Goal: Task Accomplishment & Management: Manage account settings

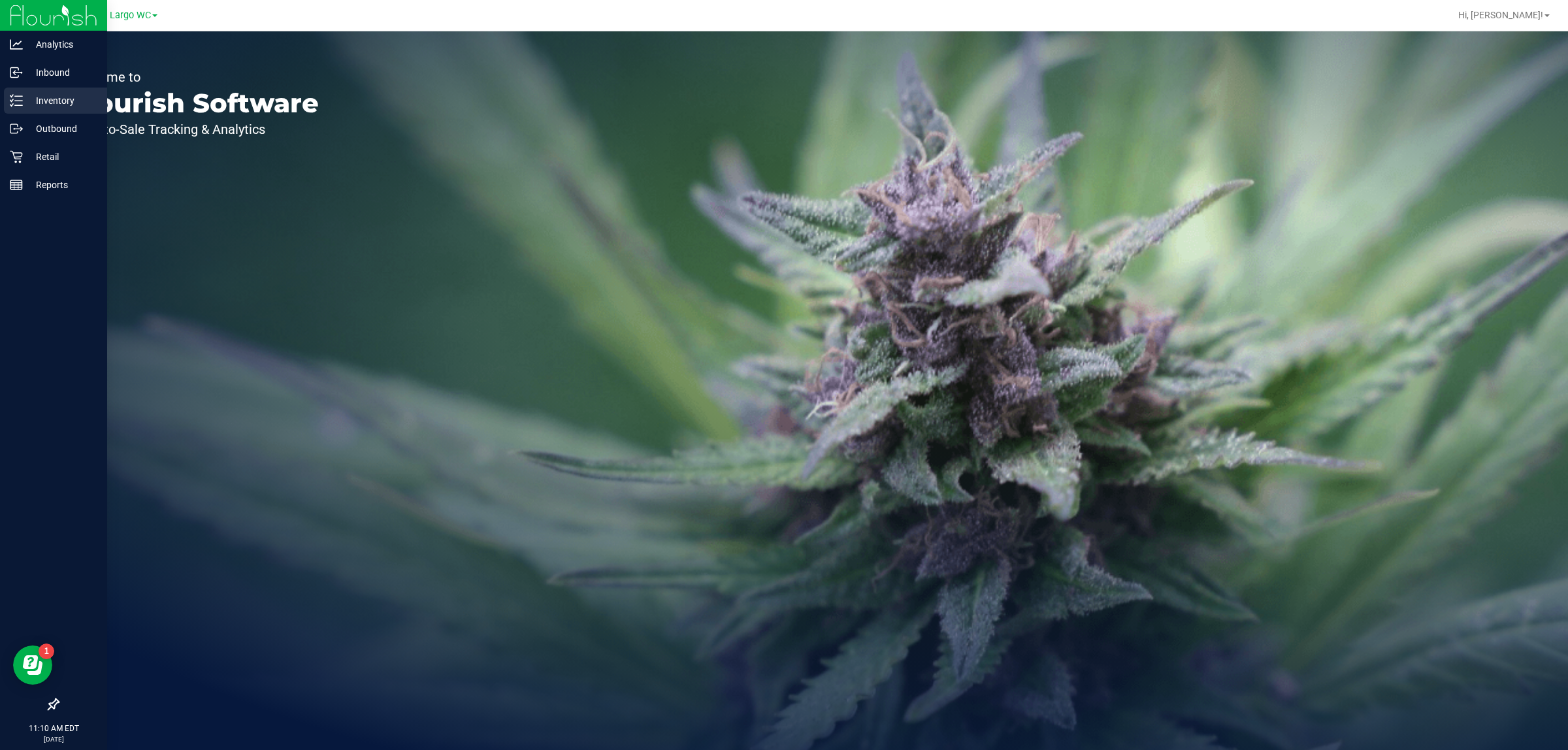
click at [24, 93] on p "Inventory" at bounding box center [62, 101] width 78 height 15
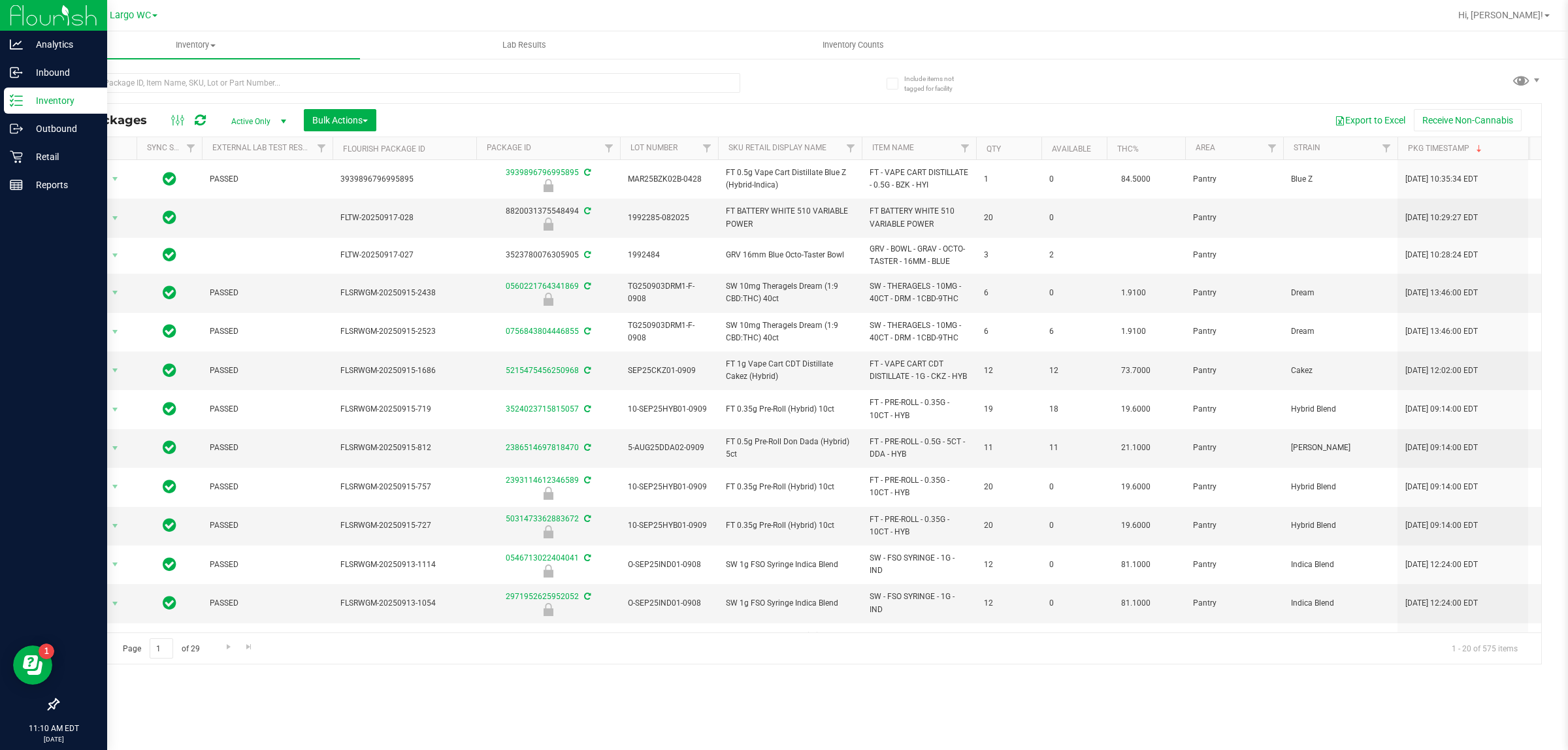
click at [253, 115] on span "Active Only" at bounding box center [256, 122] width 72 height 18
click at [246, 196] on li "All" at bounding box center [256, 202] width 71 height 20
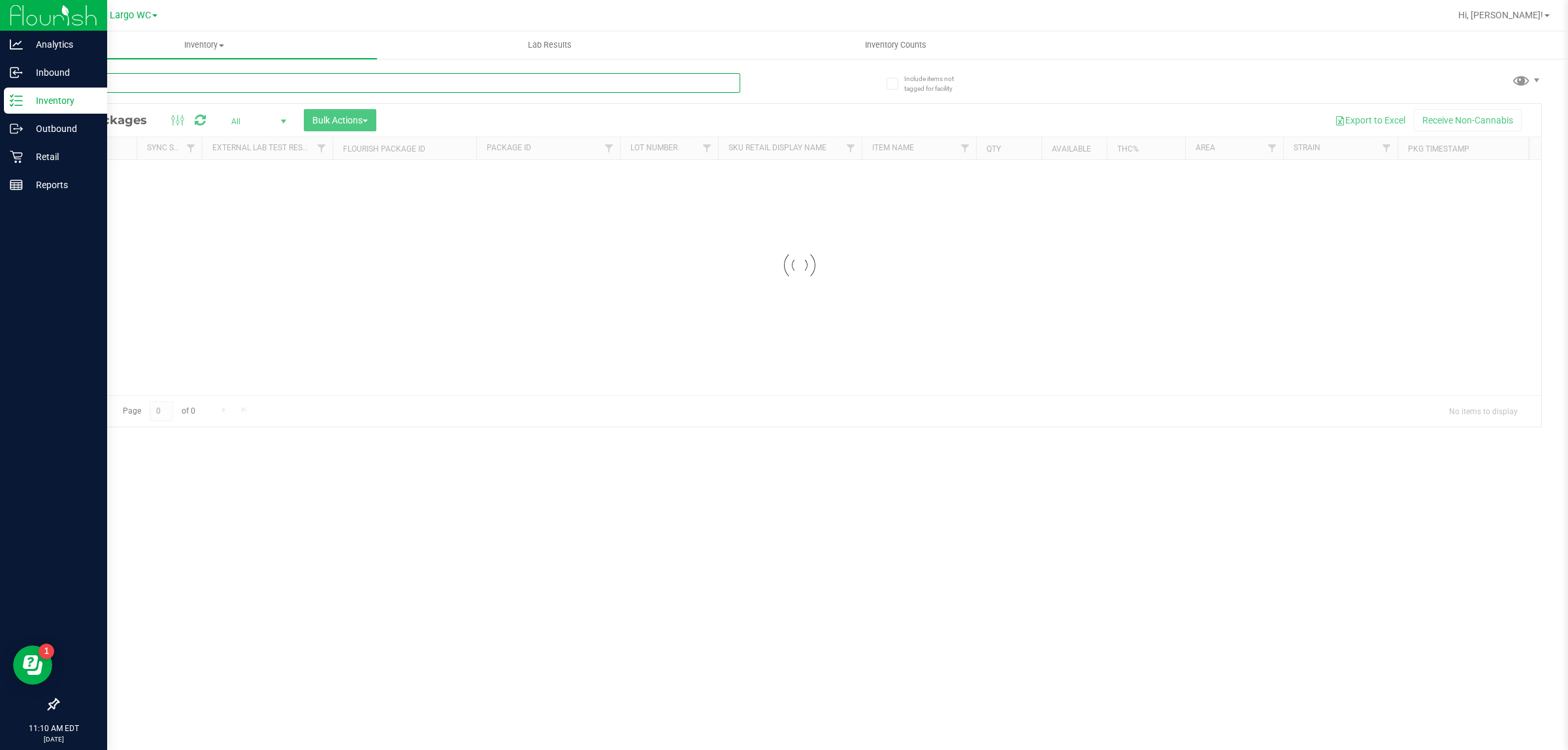
click at [216, 80] on input "text" at bounding box center [398, 83] width 683 height 20
type input "[PERSON_NAME]"
drag, startPoint x: 126, startPoint y: 83, endPoint x: 31, endPoint y: 89, distance: 95.2
click at [31, 89] on div "Include items not tagged for facility slime [PERSON_NAME] All Packages All Acti…" at bounding box center [799, 257] width 1537 height 398
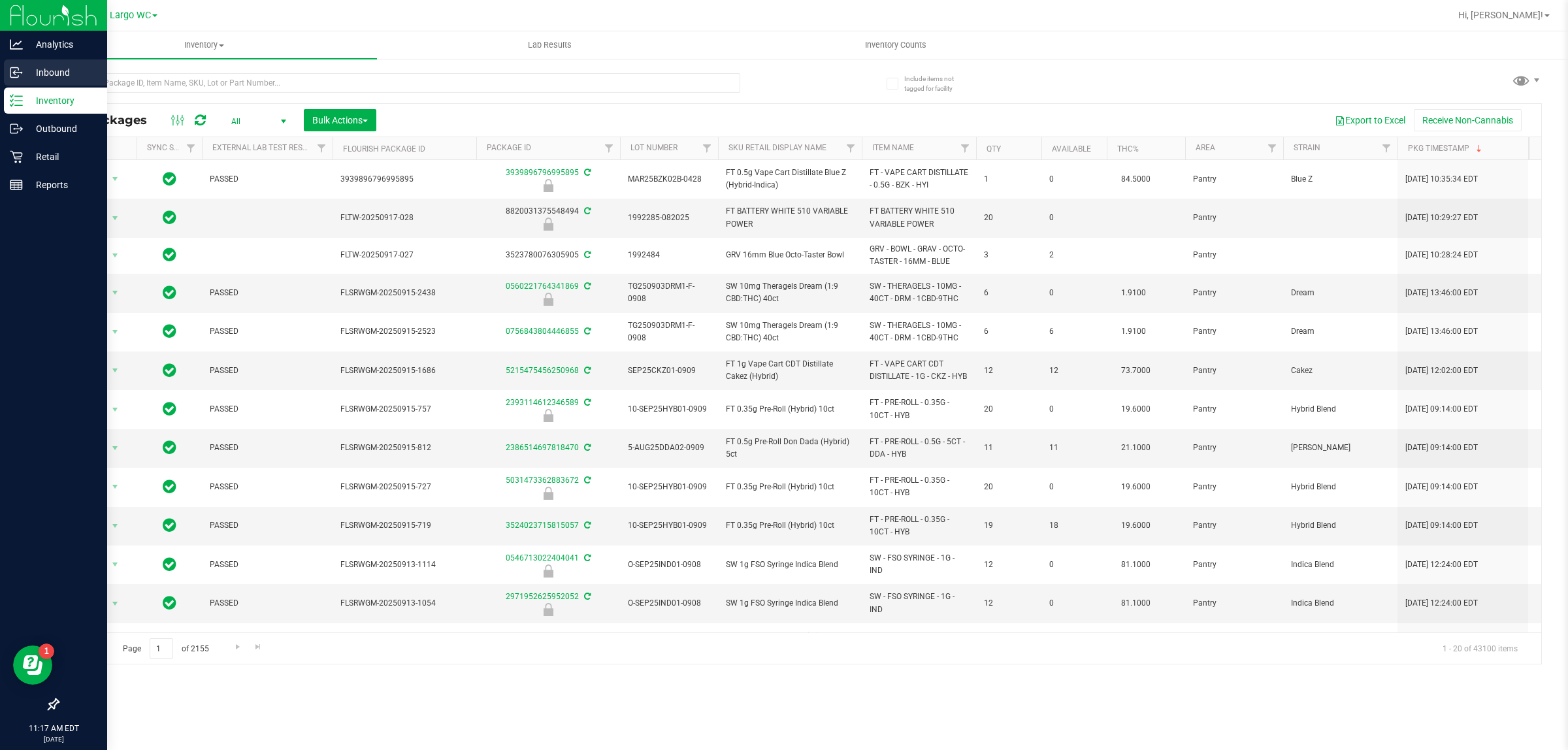
click at [29, 70] on p "Inbound" at bounding box center [62, 73] width 78 height 15
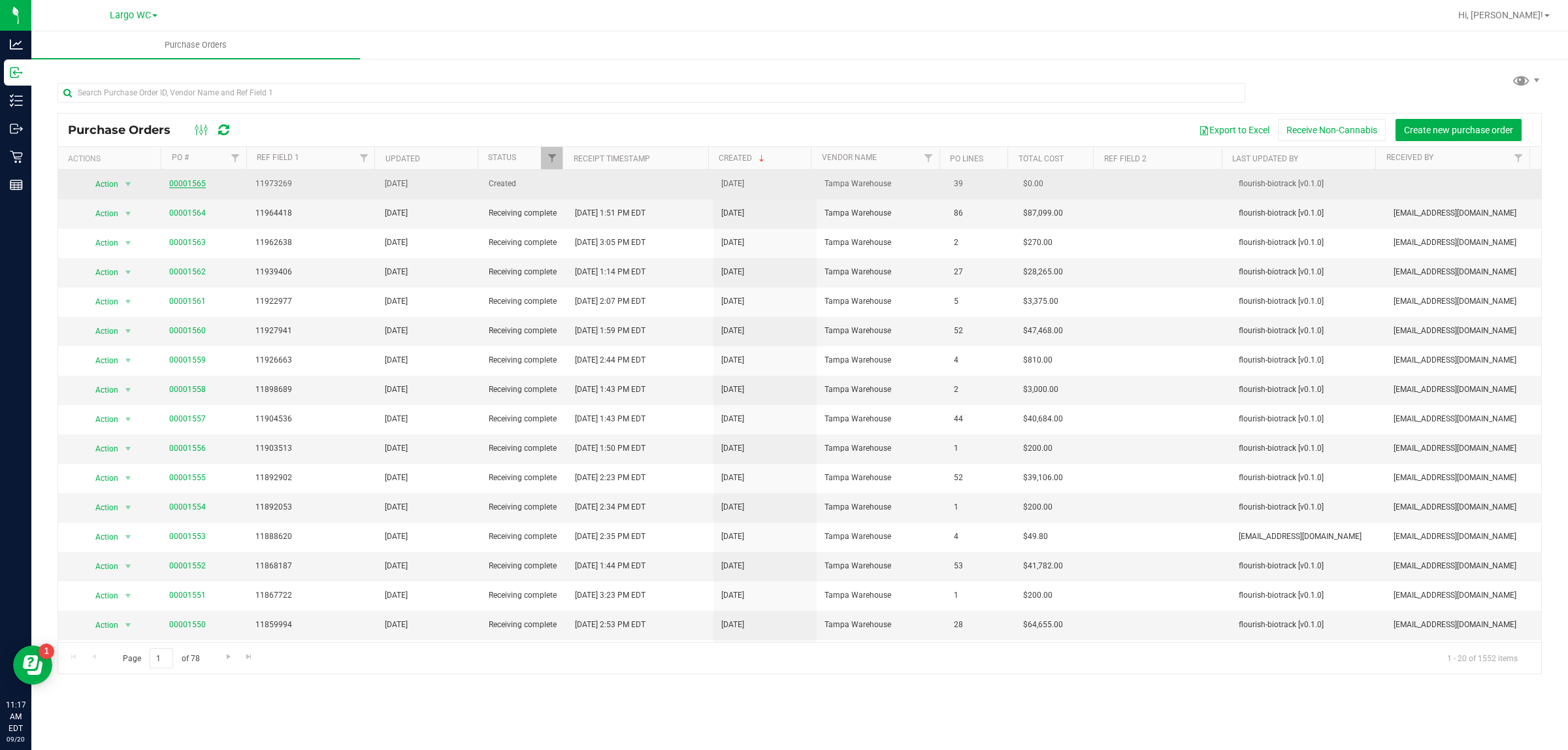
click at [189, 185] on link "00001565" at bounding box center [187, 183] width 36 height 9
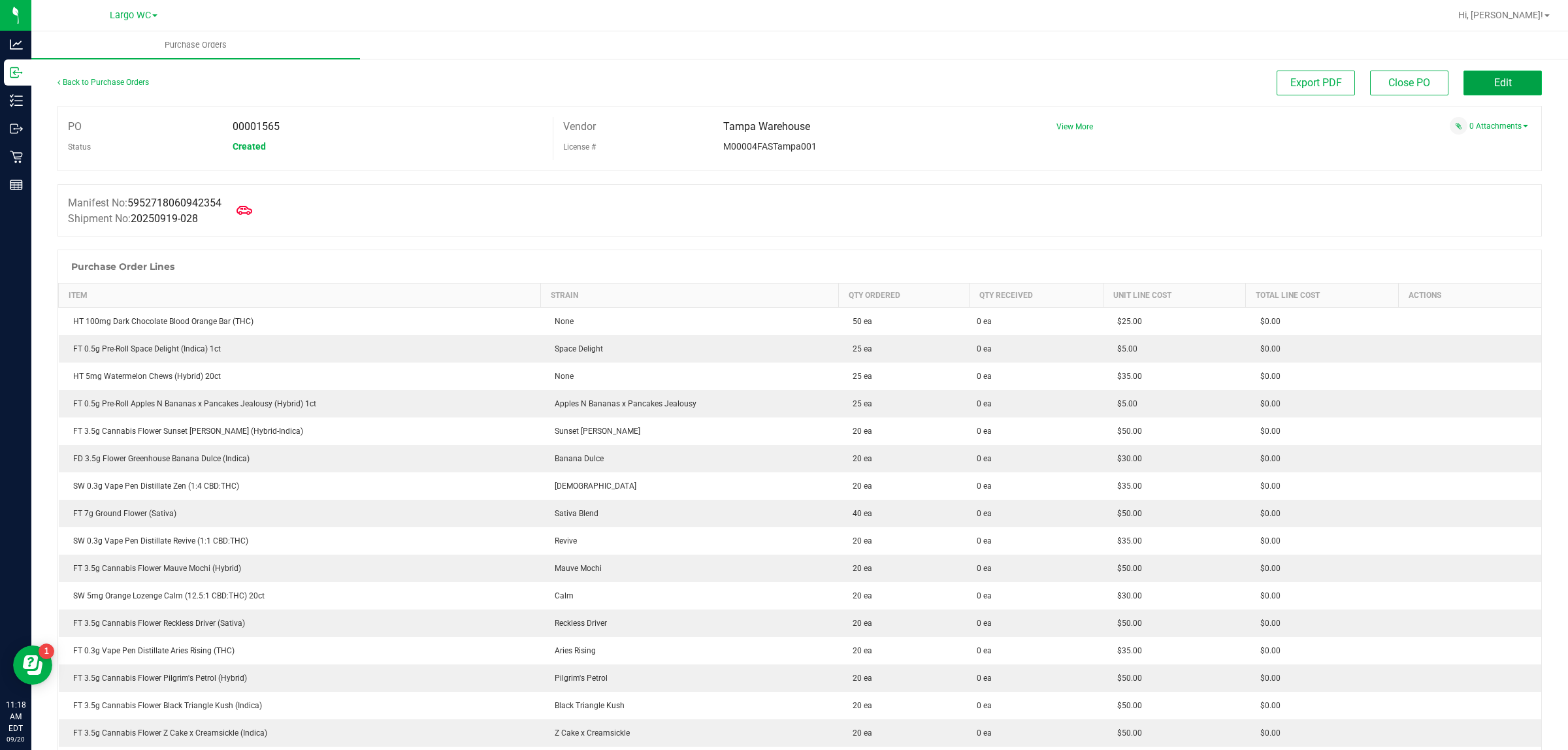
click at [1490, 89] on button "Edit" at bounding box center [1502, 83] width 78 height 25
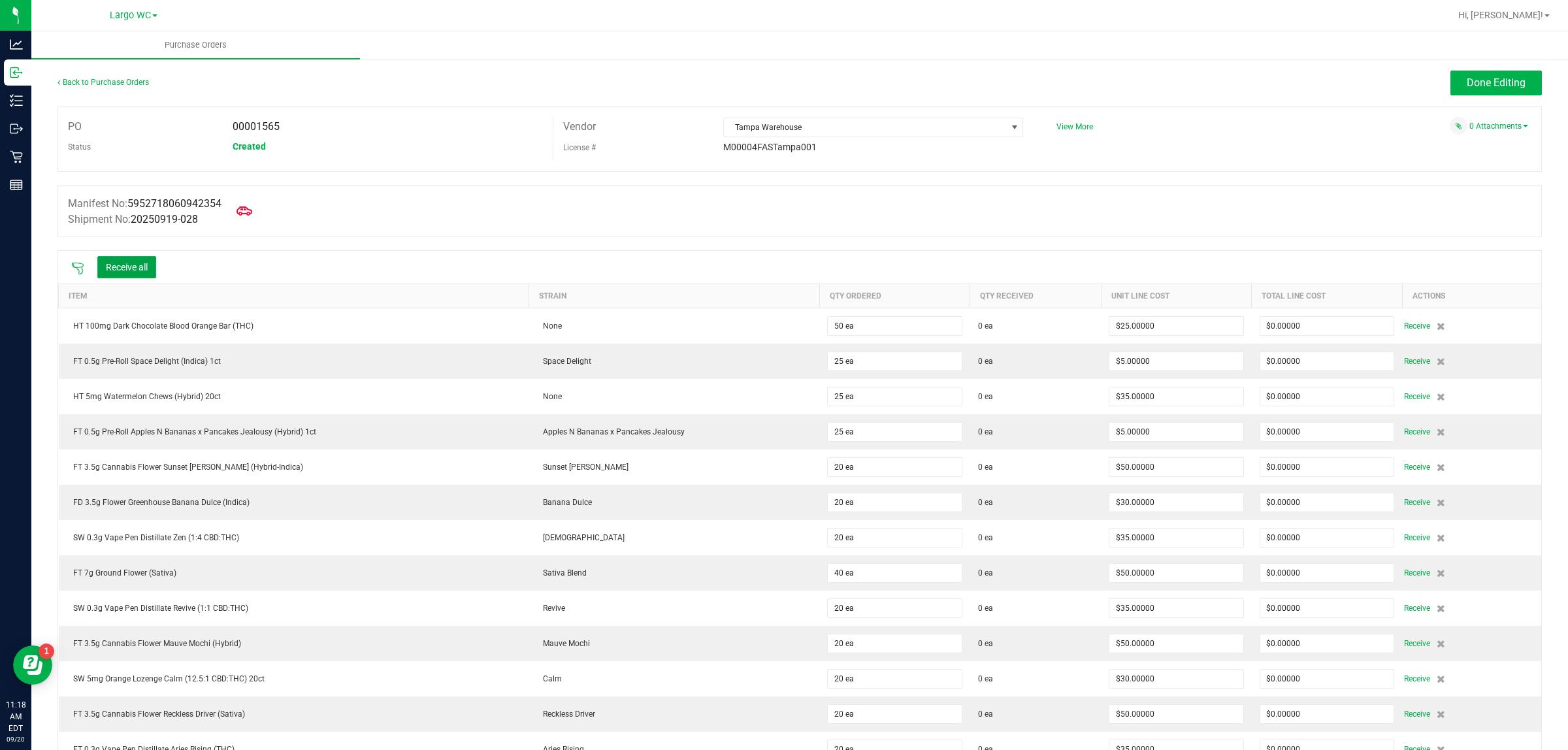
click at [137, 278] on button "Receive all" at bounding box center [126, 267] width 59 height 22
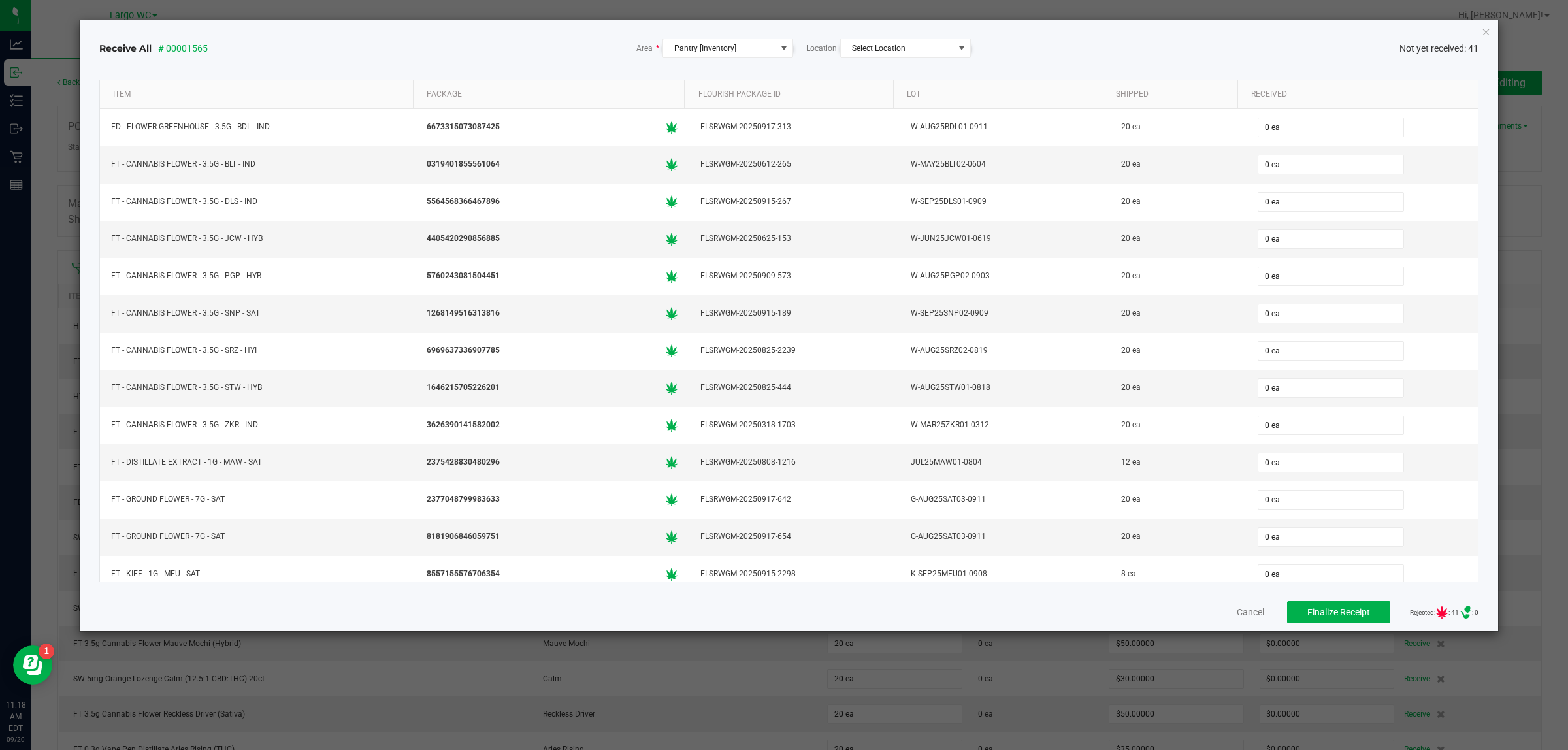
click at [1225, 606] on div "Cancel Finalize Receipt Rejected: : 41 .st0{ } : 0" at bounding box center [789, 612] width 1379 height 38
click at [1237, 609] on button "Cancel" at bounding box center [1250, 612] width 27 height 13
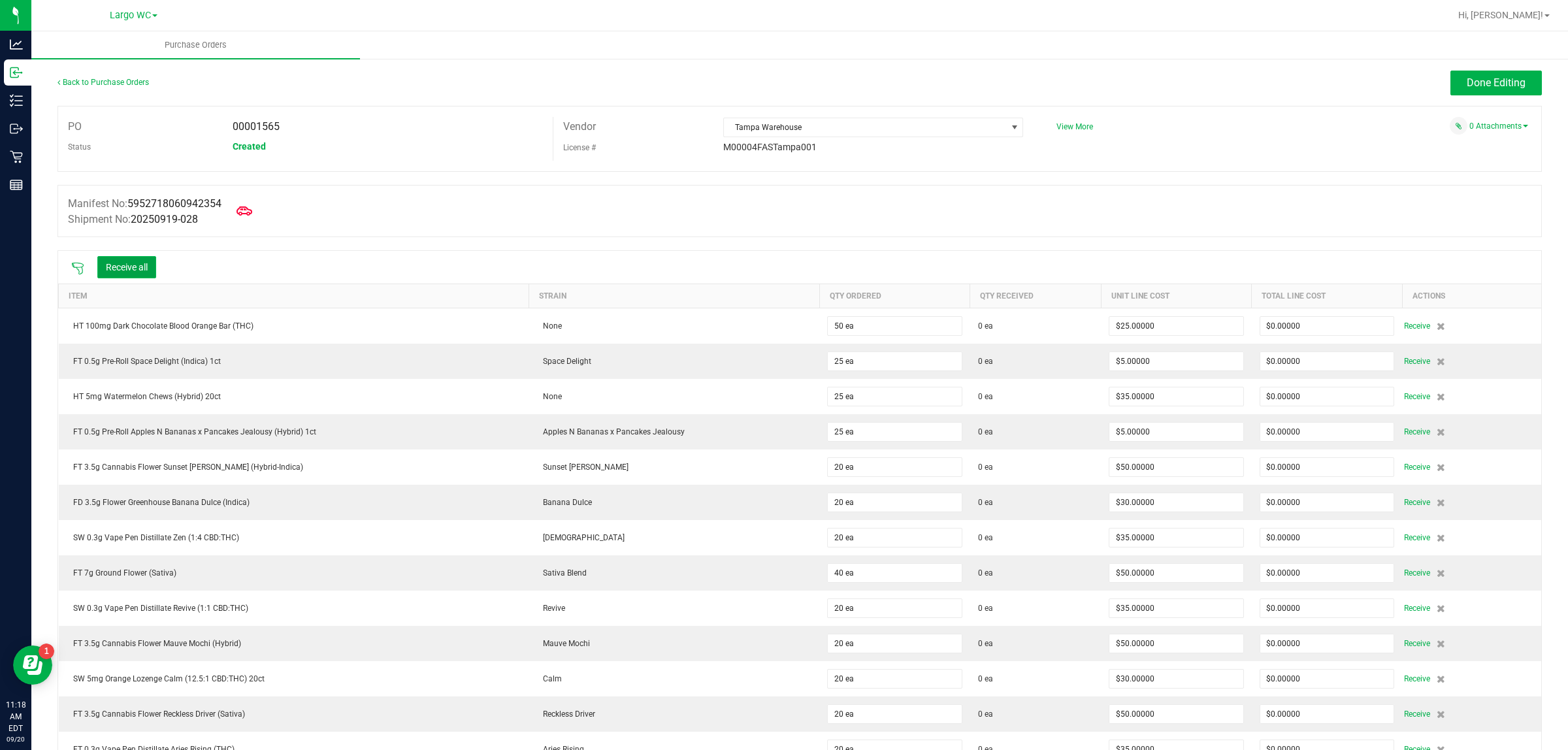
click at [145, 270] on button "Receive all" at bounding box center [126, 267] width 59 height 22
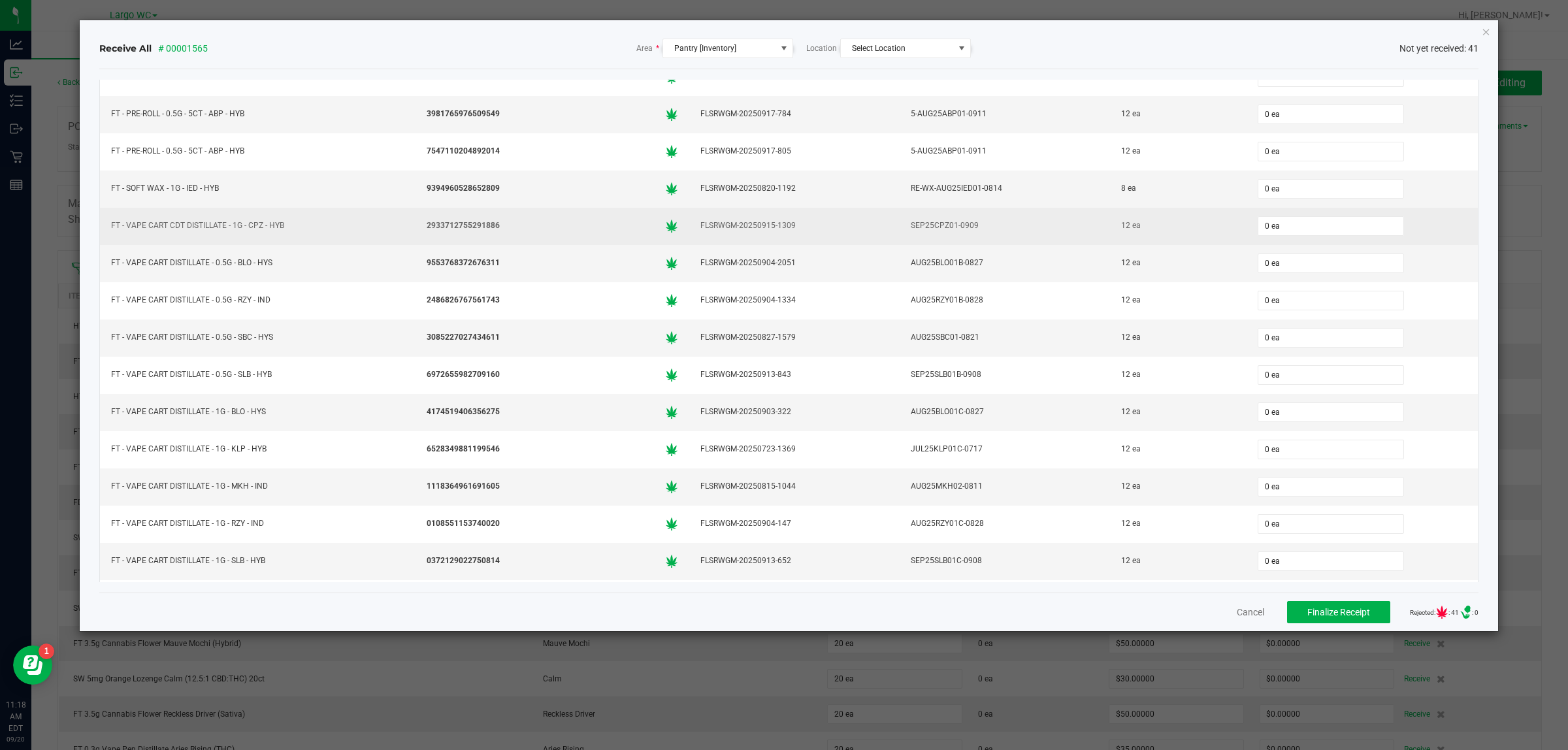
scroll to position [82, 0]
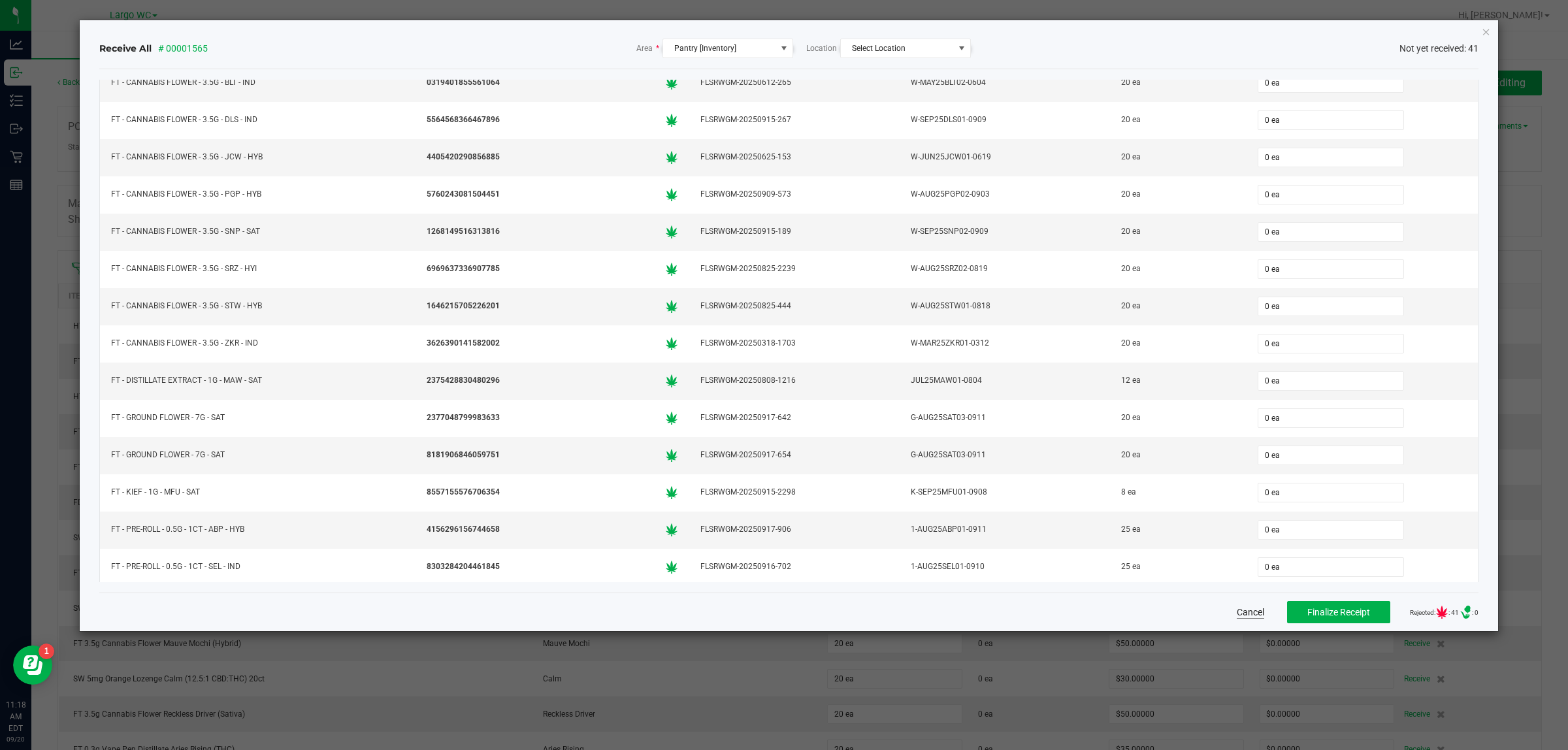
click at [1237, 613] on button "Cancel" at bounding box center [1250, 612] width 27 height 13
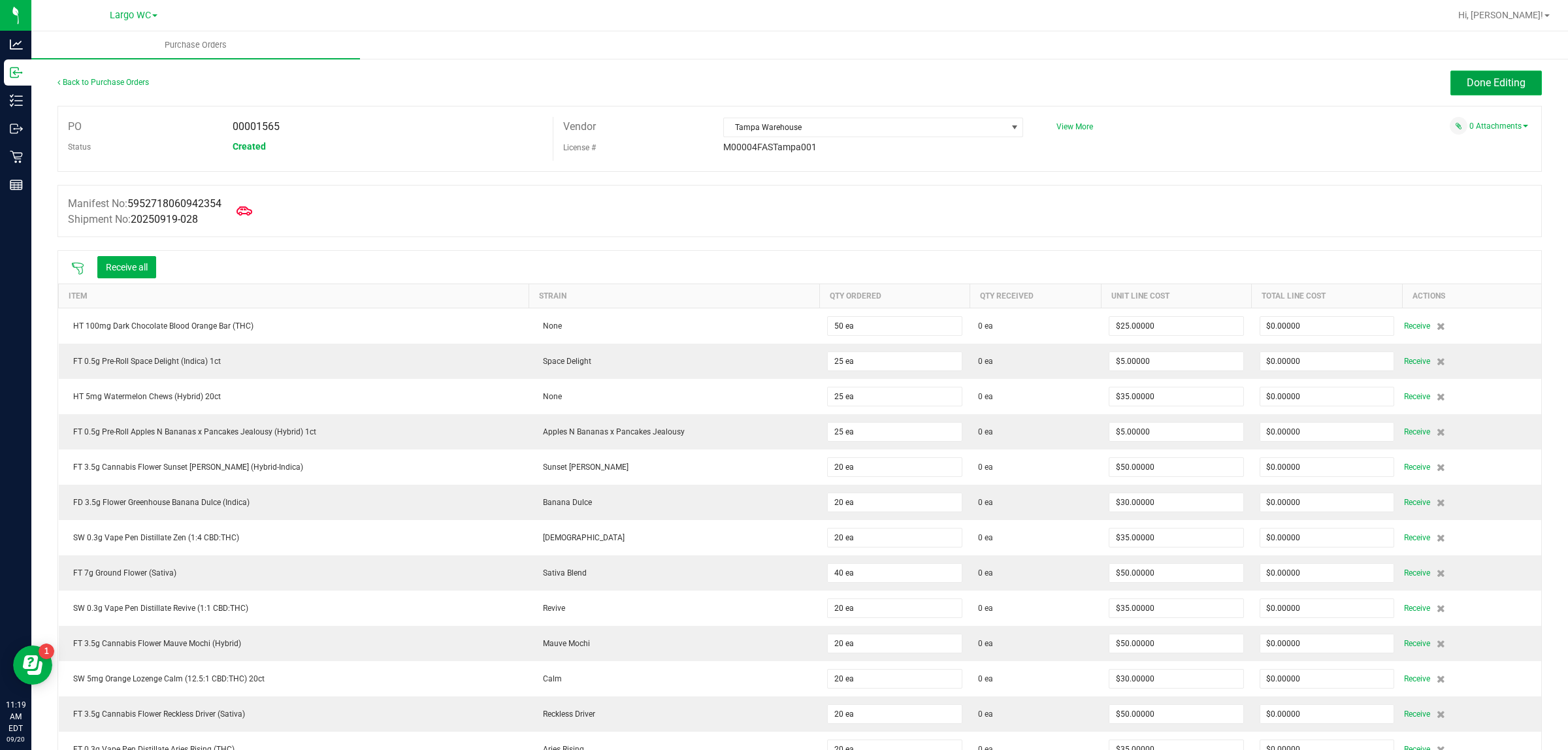
click at [1490, 78] on span "Done Editing" at bounding box center [1496, 82] width 59 height 13
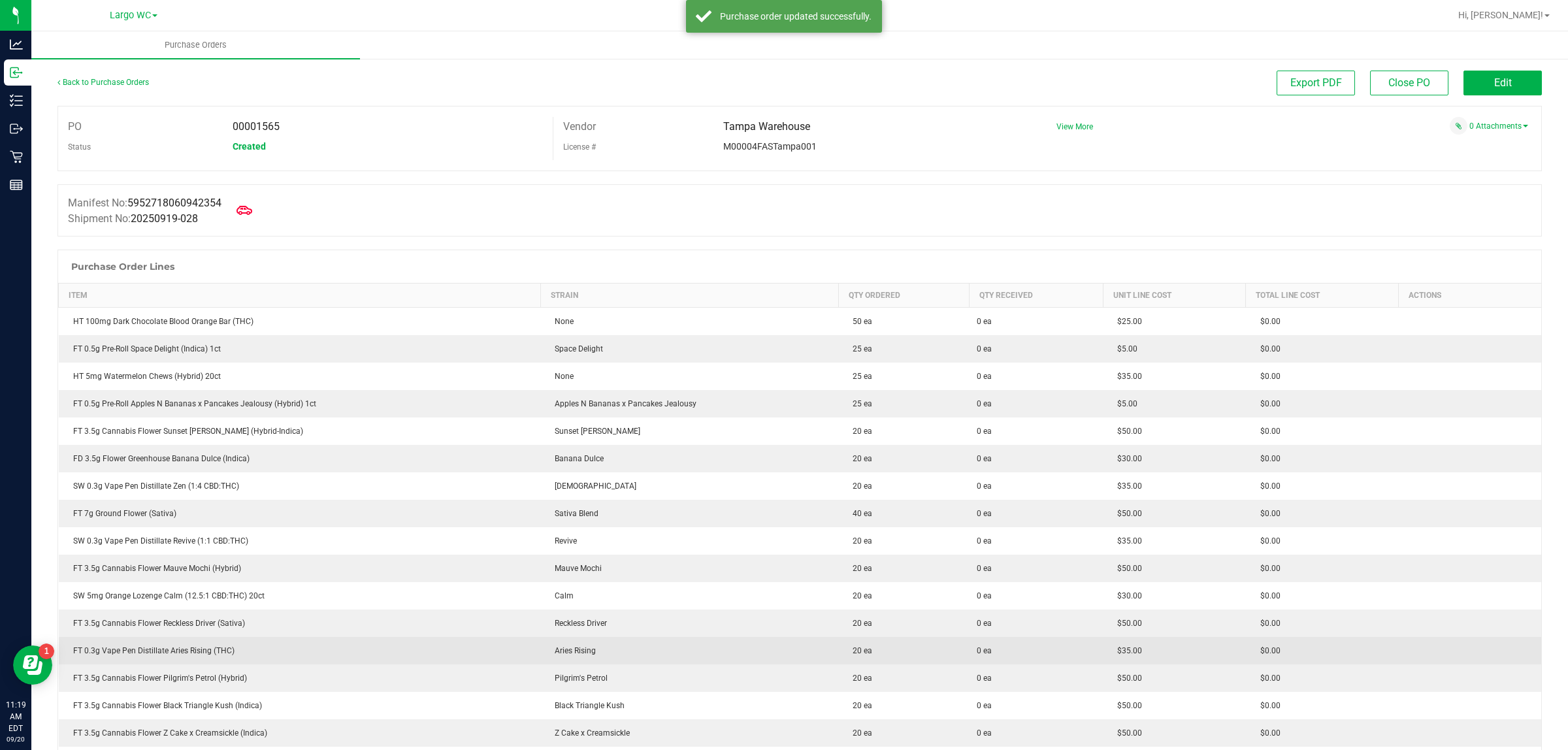
scroll to position [82, 0]
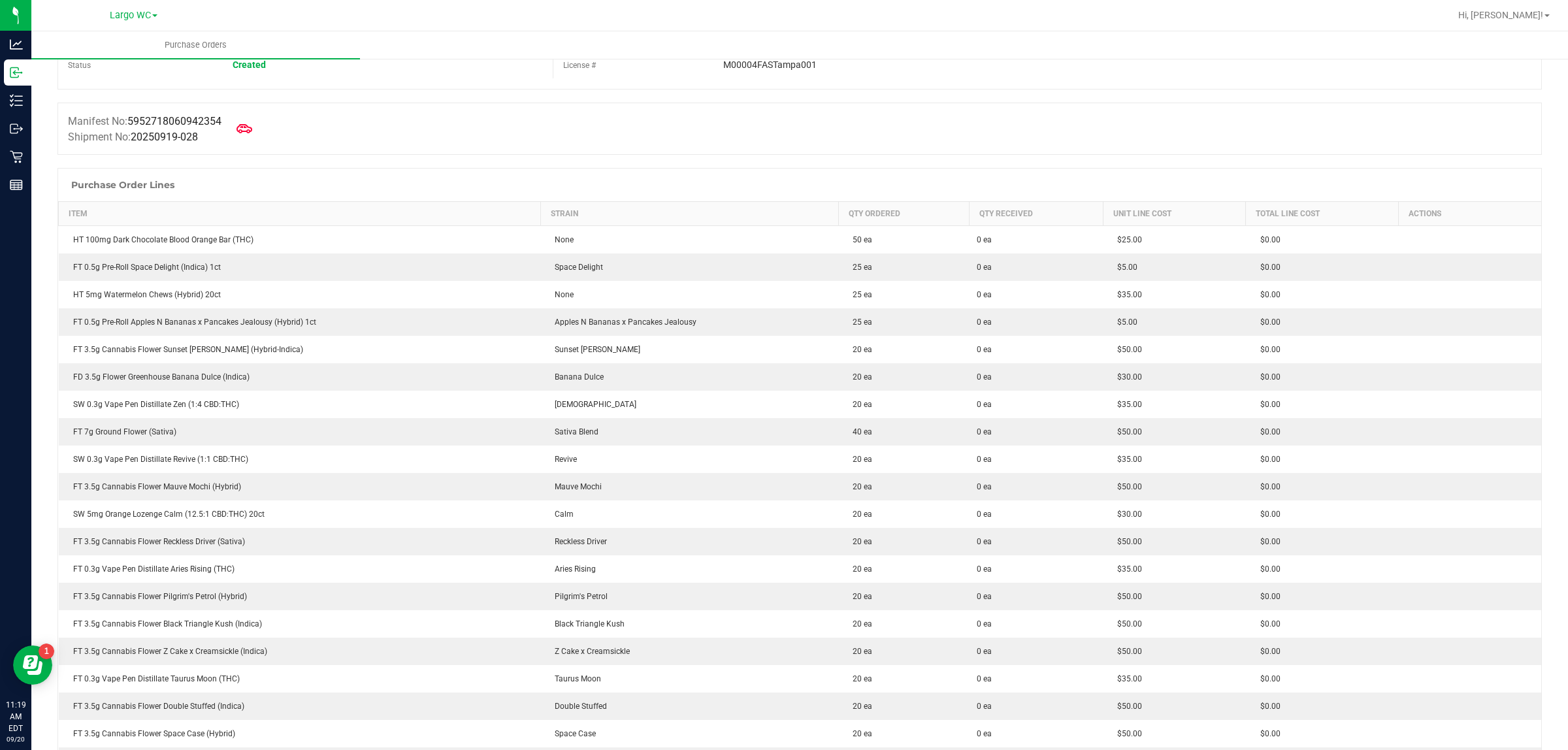
click at [276, 120] on div "Manifest No: 5952718060942354 Shipment No: 20250919-028" at bounding box center [799, 129] width 1484 height 52
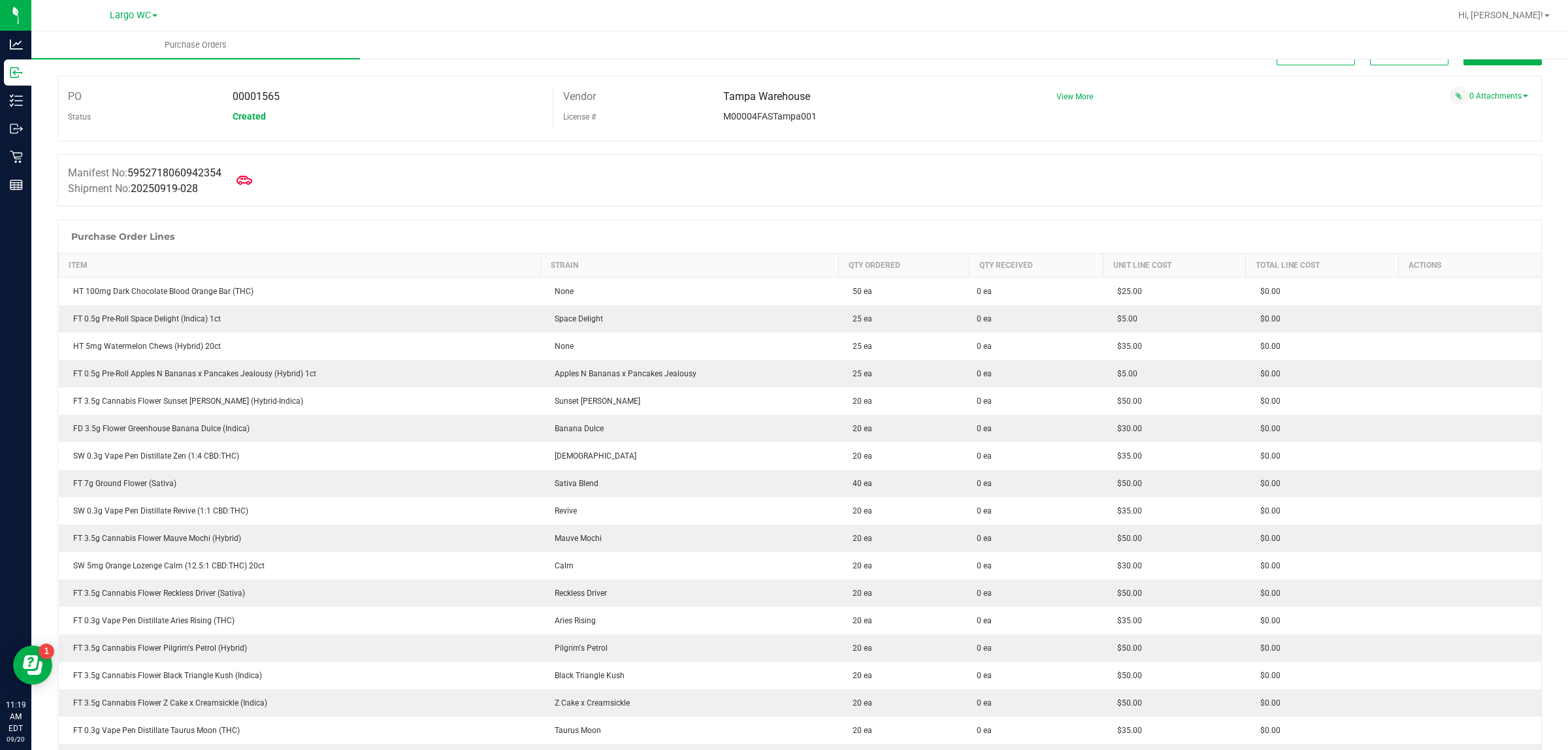
scroll to position [0, 0]
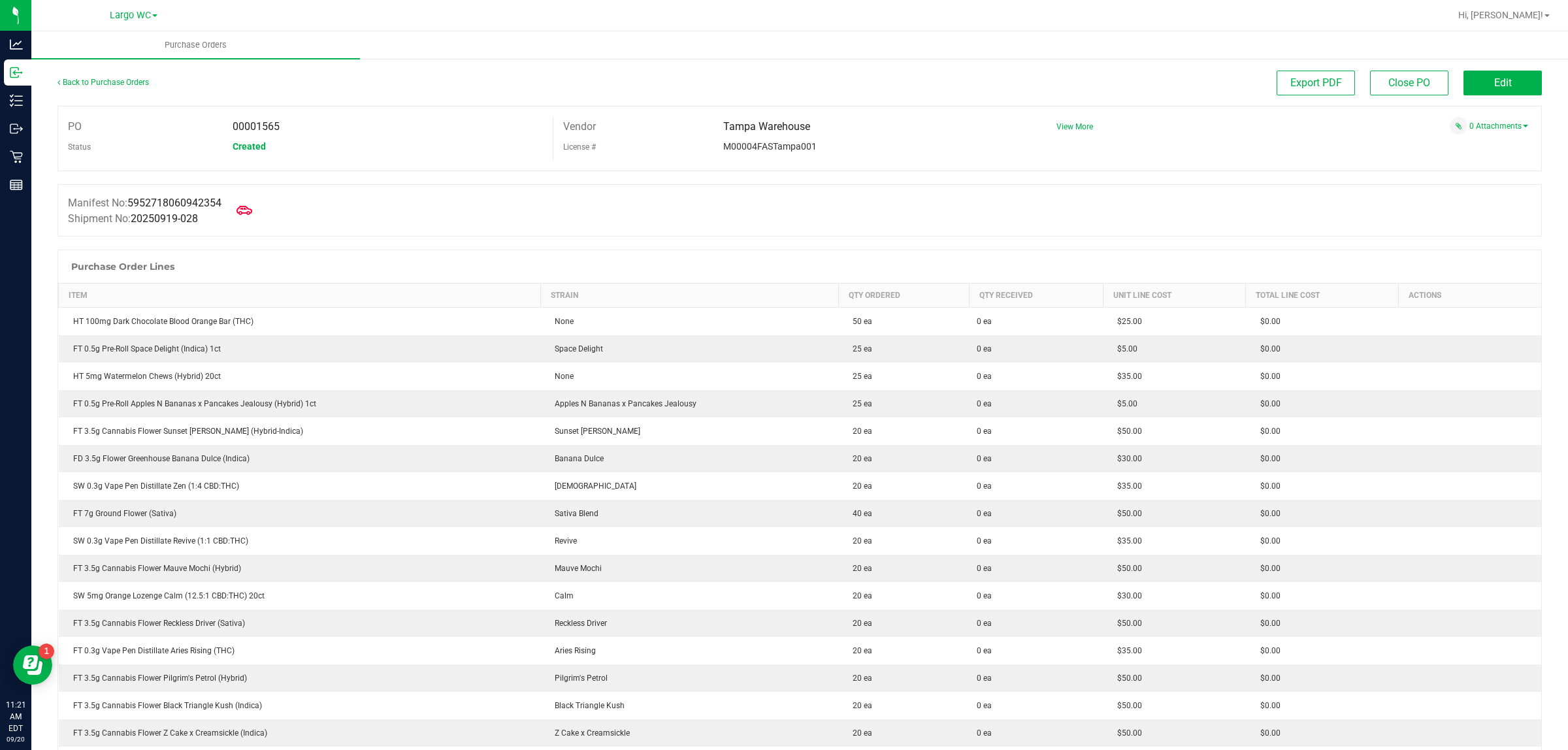
click at [404, 51] on ul "Purchase Orders" at bounding box center [815, 45] width 1568 height 28
